Goal: Task Accomplishment & Management: Manage account settings

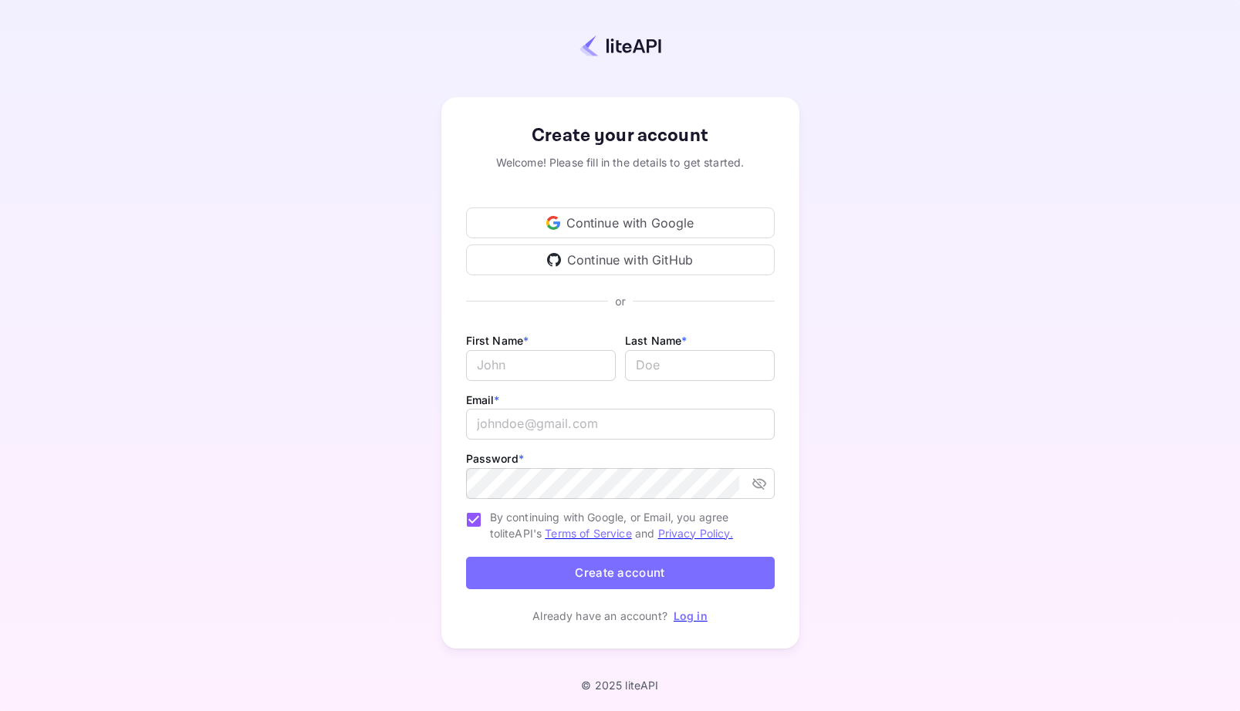
click at [692, 616] on link "Log in" at bounding box center [691, 616] width 34 height 13
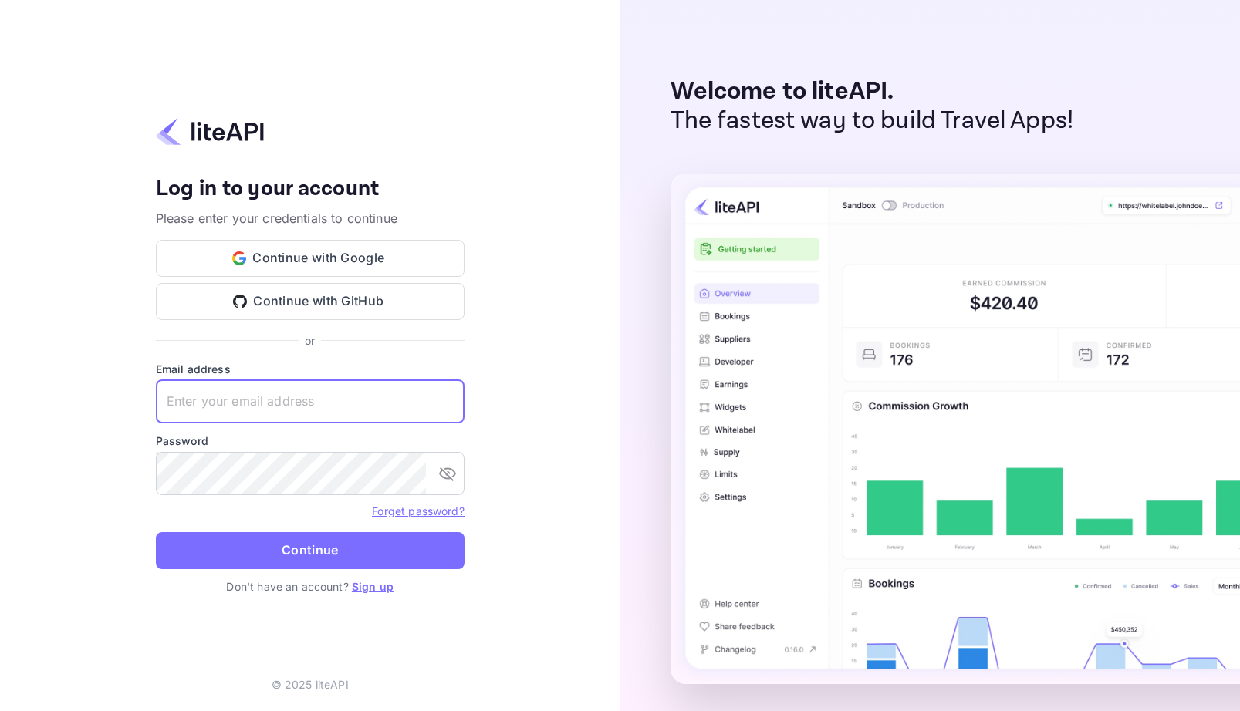
click at [301, 396] on input "text" at bounding box center [310, 401] width 309 height 43
type input "[EMAIL_ADDRESS][DOMAIN_NAME]"
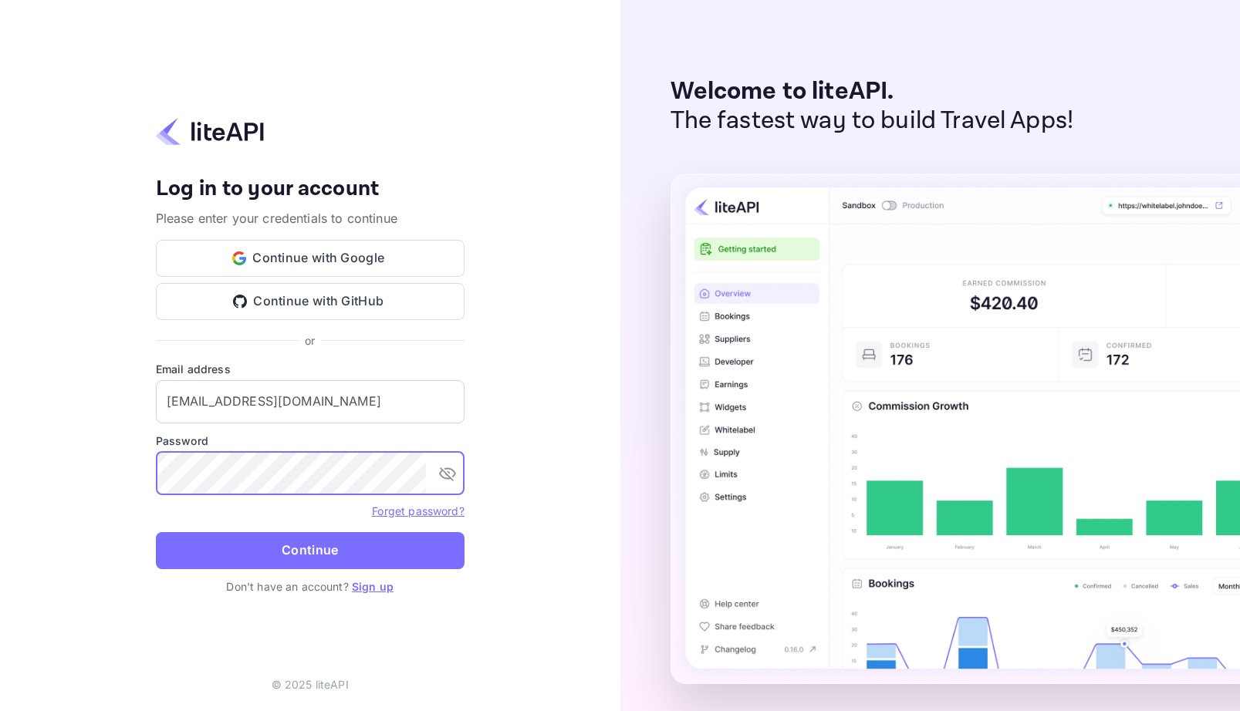
click at [333, 551] on button "Continue" at bounding box center [310, 550] width 309 height 37
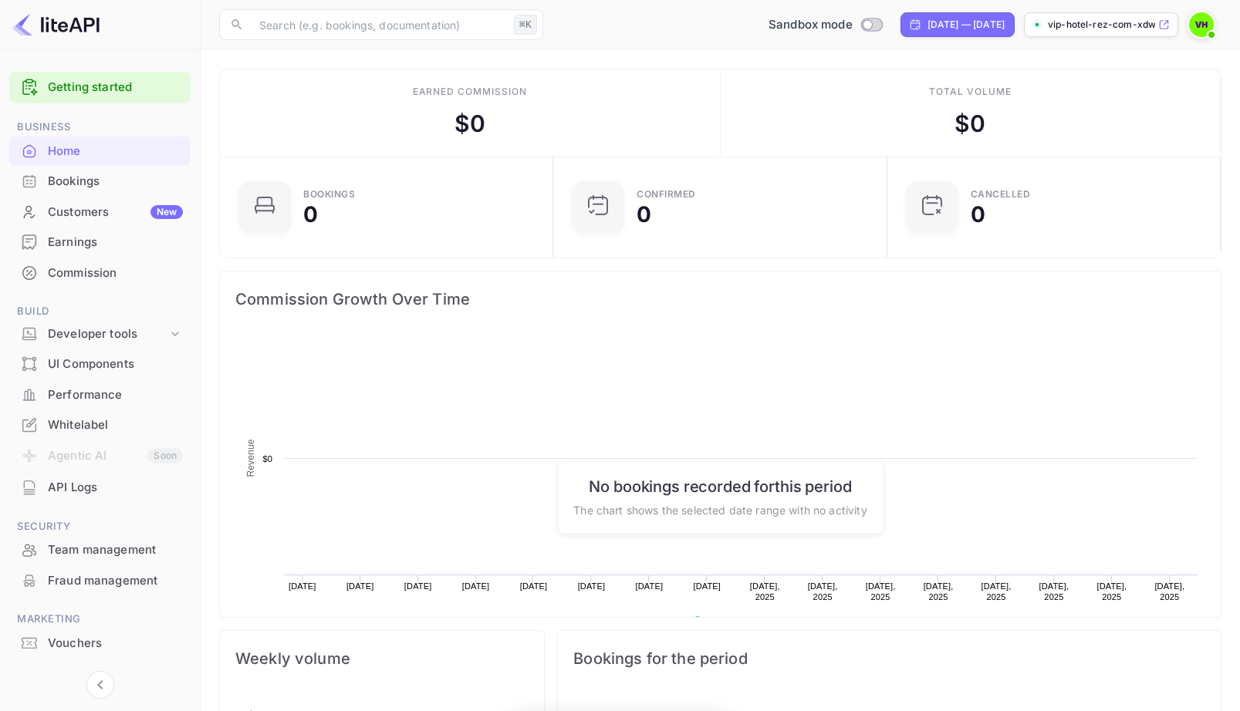
scroll to position [251, 325]
click at [1146, 26] on p "vip-hotel-rez-com-xdwm..." at bounding box center [1101, 25] width 107 height 14
click at [83, 273] on div "Commission" at bounding box center [115, 274] width 135 height 18
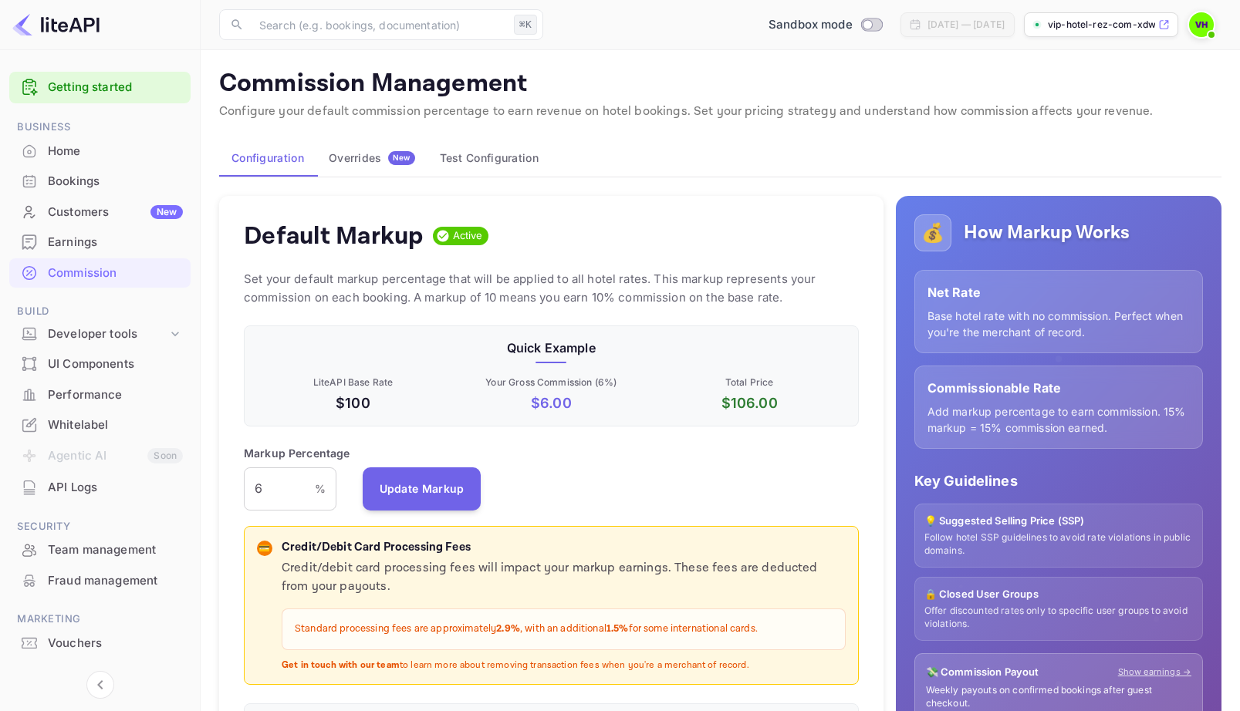
scroll to position [274, 614]
drag, startPoint x: 276, startPoint y: 495, endPoint x: 227, endPoint y: 485, distance: 50.2
click at [227, 485] on div "Default Markup Active Set your default markup percentage that will be applied t…" at bounding box center [551, 480] width 664 height 569
type input "13"
click at [409, 485] on button "Update Markup" at bounding box center [422, 488] width 119 height 43
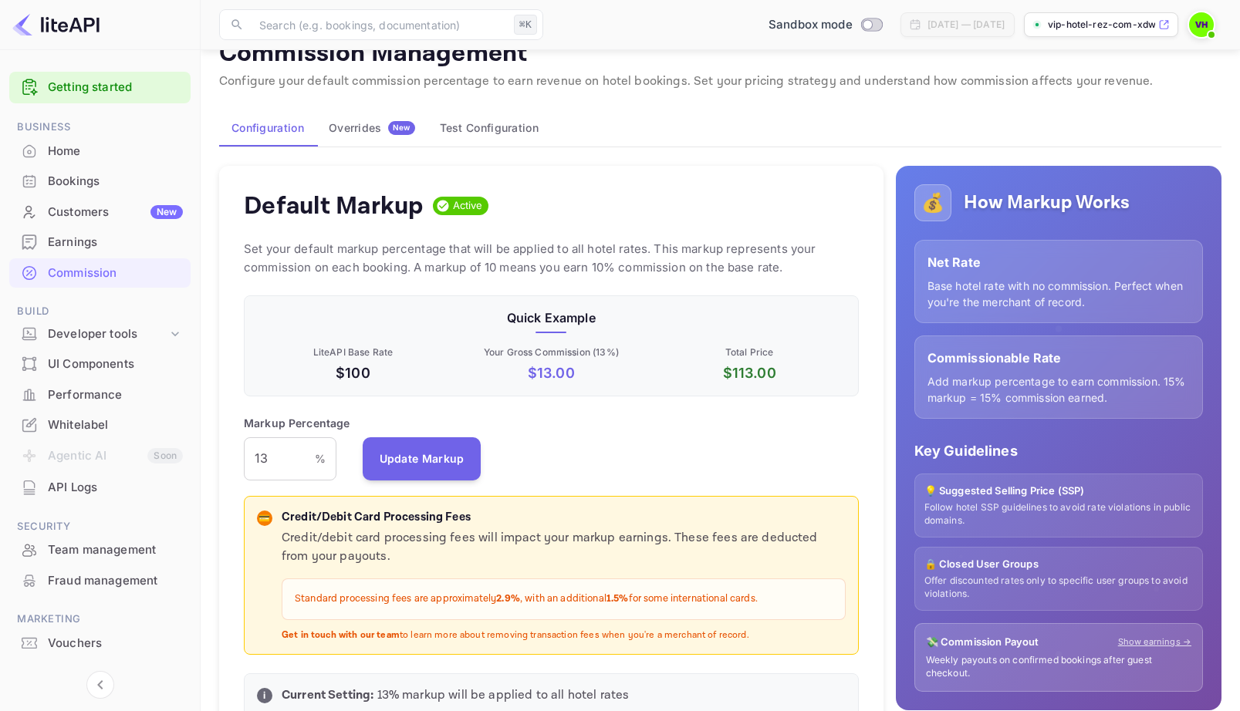
scroll to position [2, 0]
click at [106, 432] on div "Whitelabel" at bounding box center [99, 424] width 181 height 30
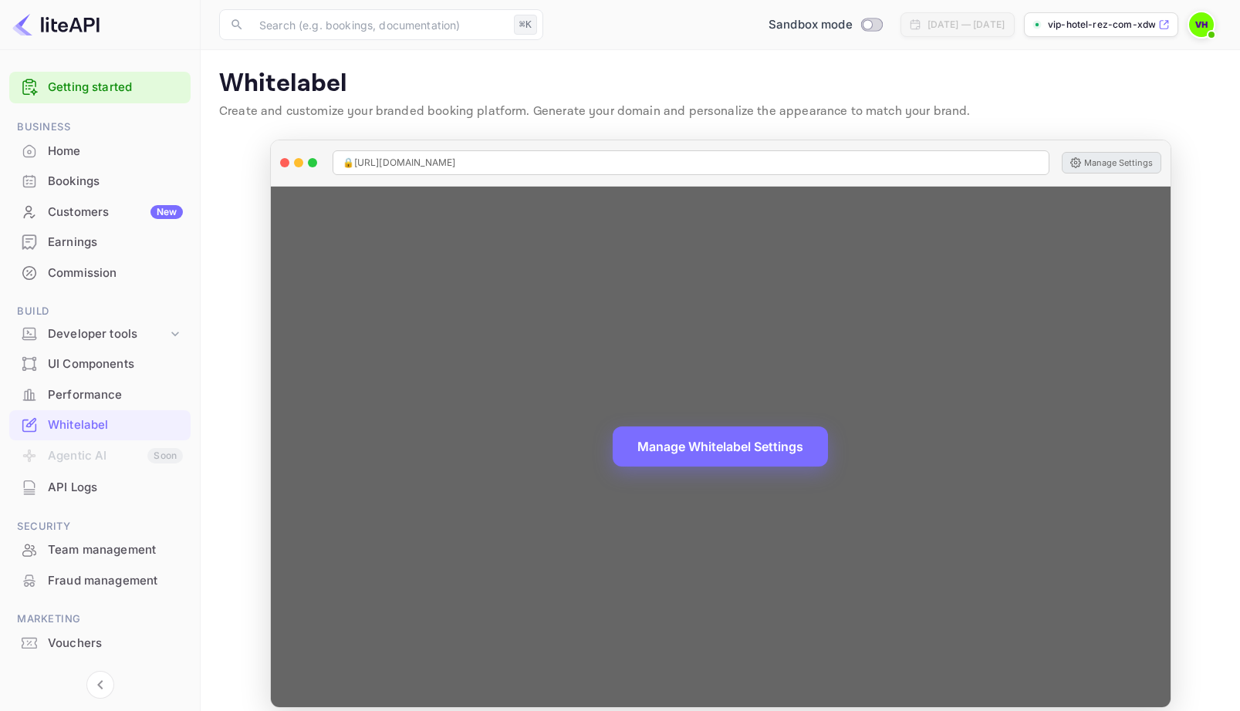
click at [1114, 164] on button "Manage Settings" at bounding box center [1112, 163] width 100 height 22
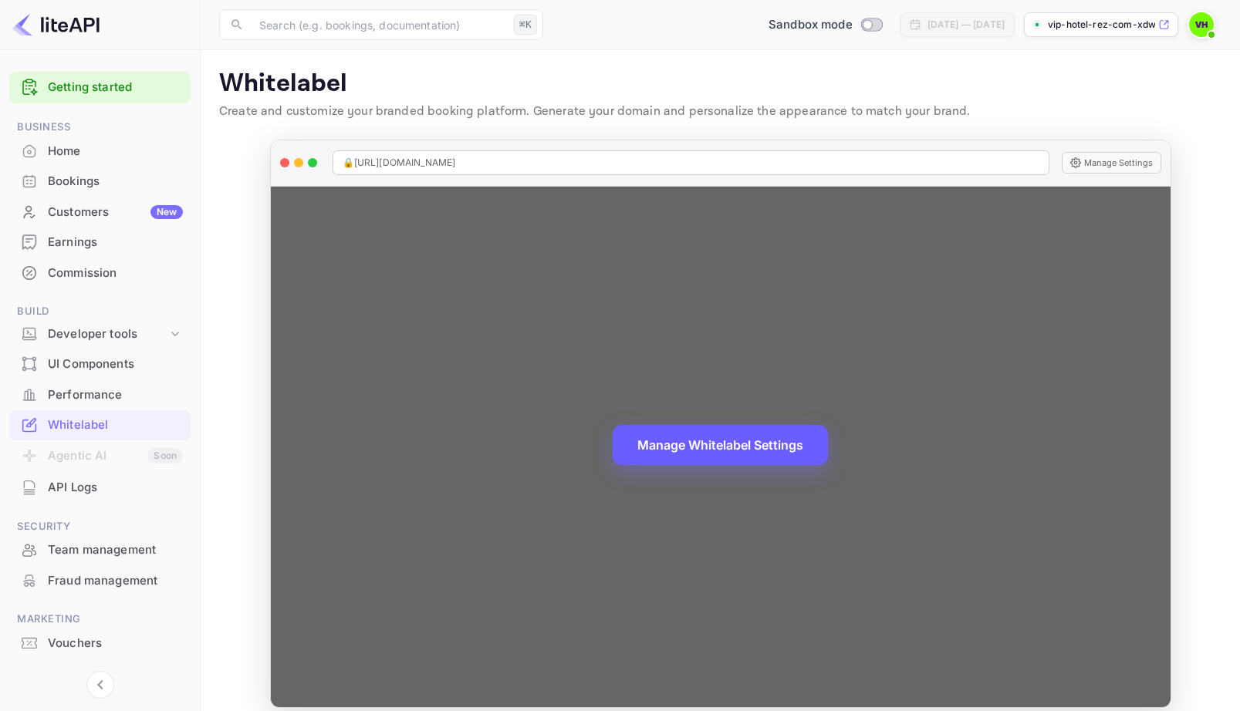
click at [763, 454] on button "Manage Whitelabel Settings" at bounding box center [720, 445] width 215 height 40
click at [728, 448] on button "Manage Whitelabel Settings" at bounding box center [720, 445] width 215 height 40
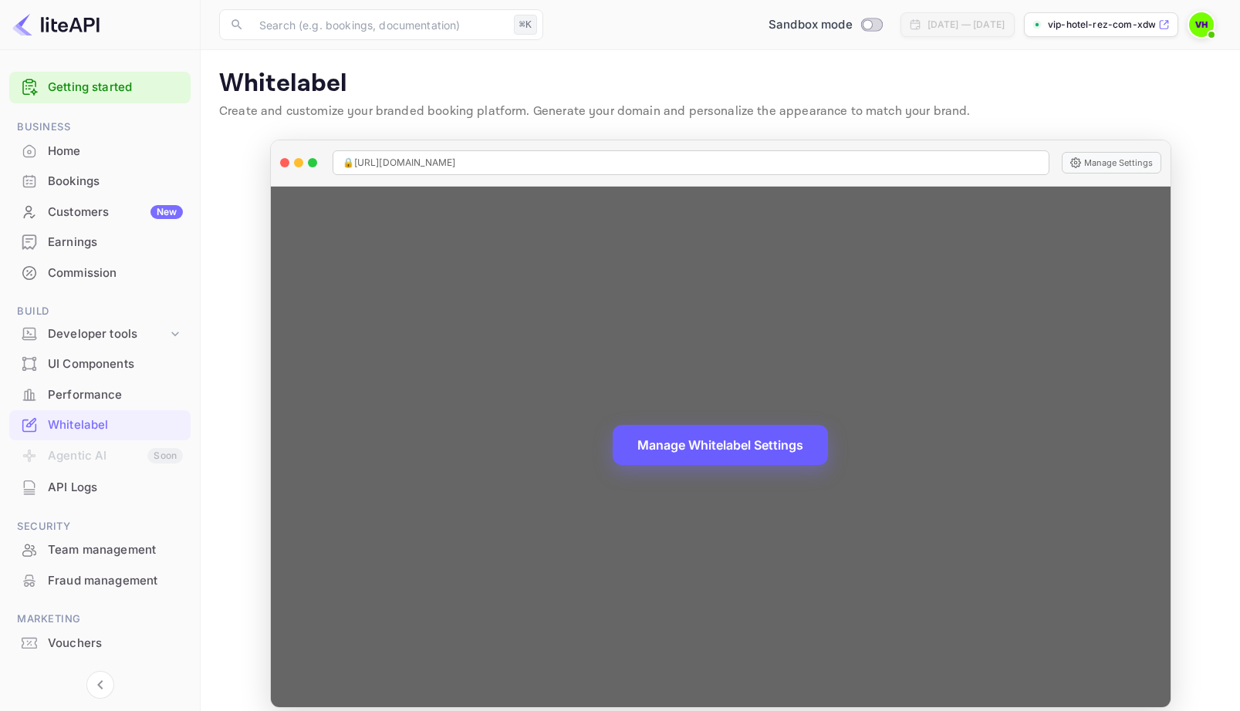
drag, startPoint x: 743, startPoint y: 443, endPoint x: 735, endPoint y: 402, distance: 41.8
click at [744, 440] on button "Manage Whitelabel Settings" at bounding box center [720, 445] width 215 height 40
